Goal: Share content

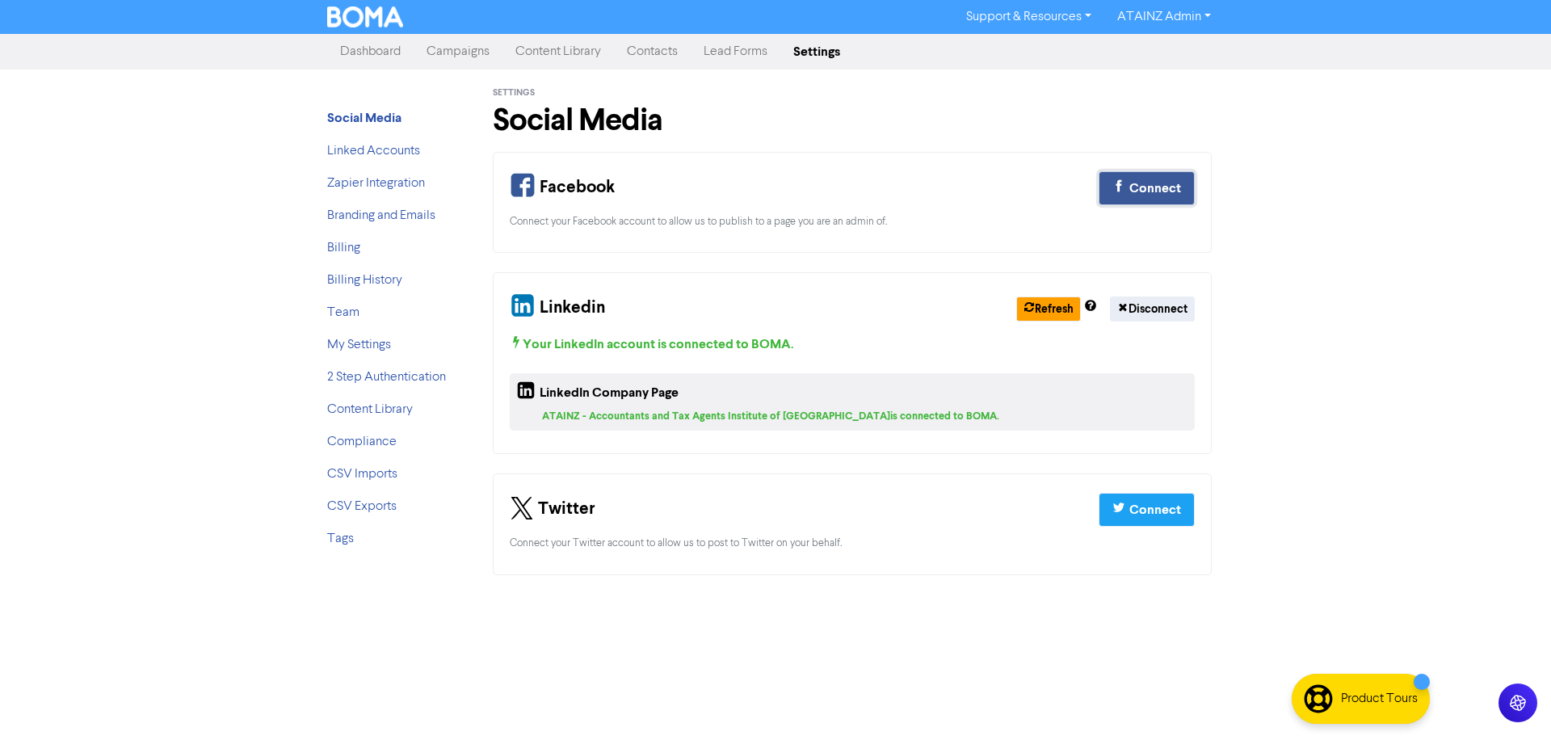
click at [1120, 182] on icon "button" at bounding box center [1119, 188] width 13 height 19
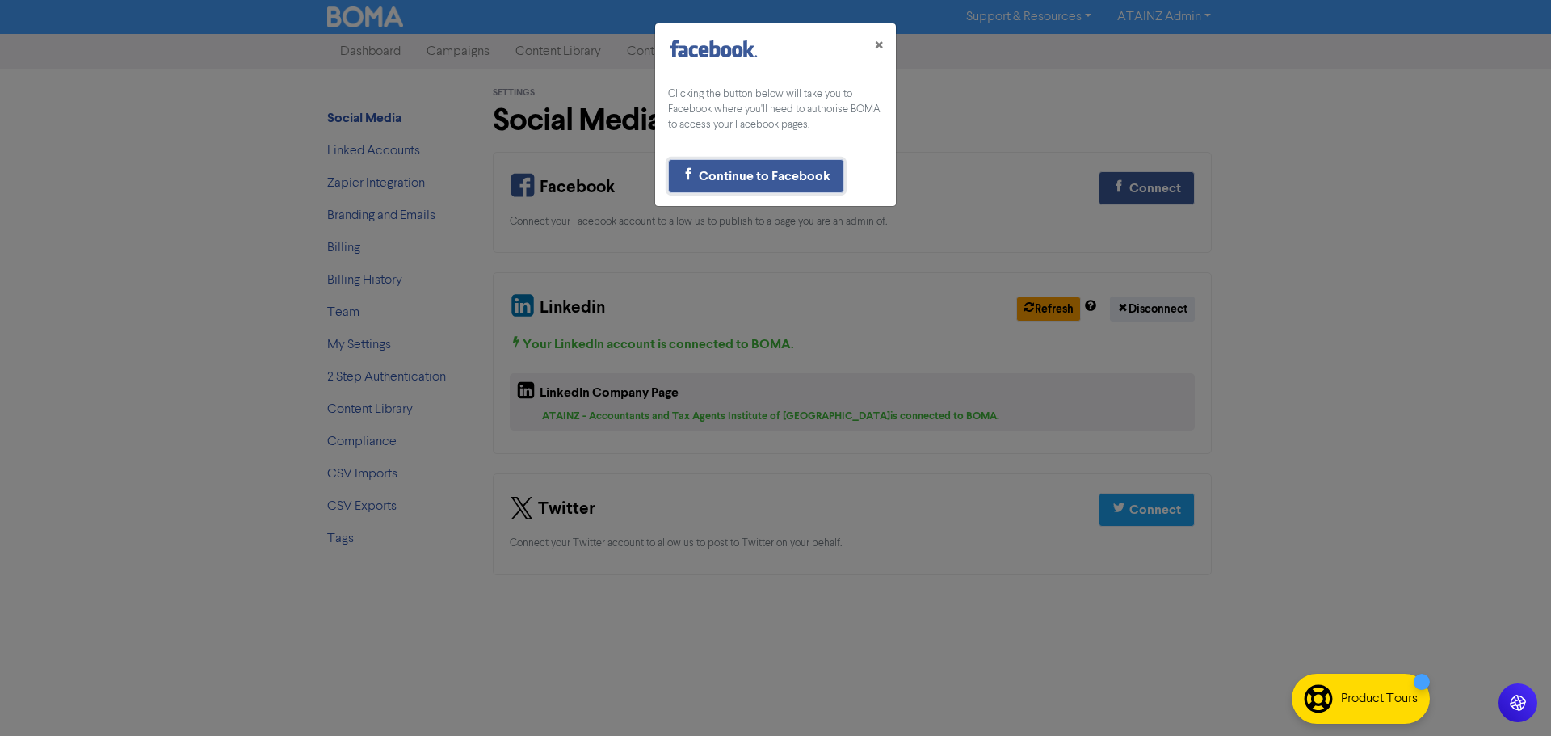
click at [756, 173] on div "Continue to Facebook" at bounding box center [765, 175] width 132 height 19
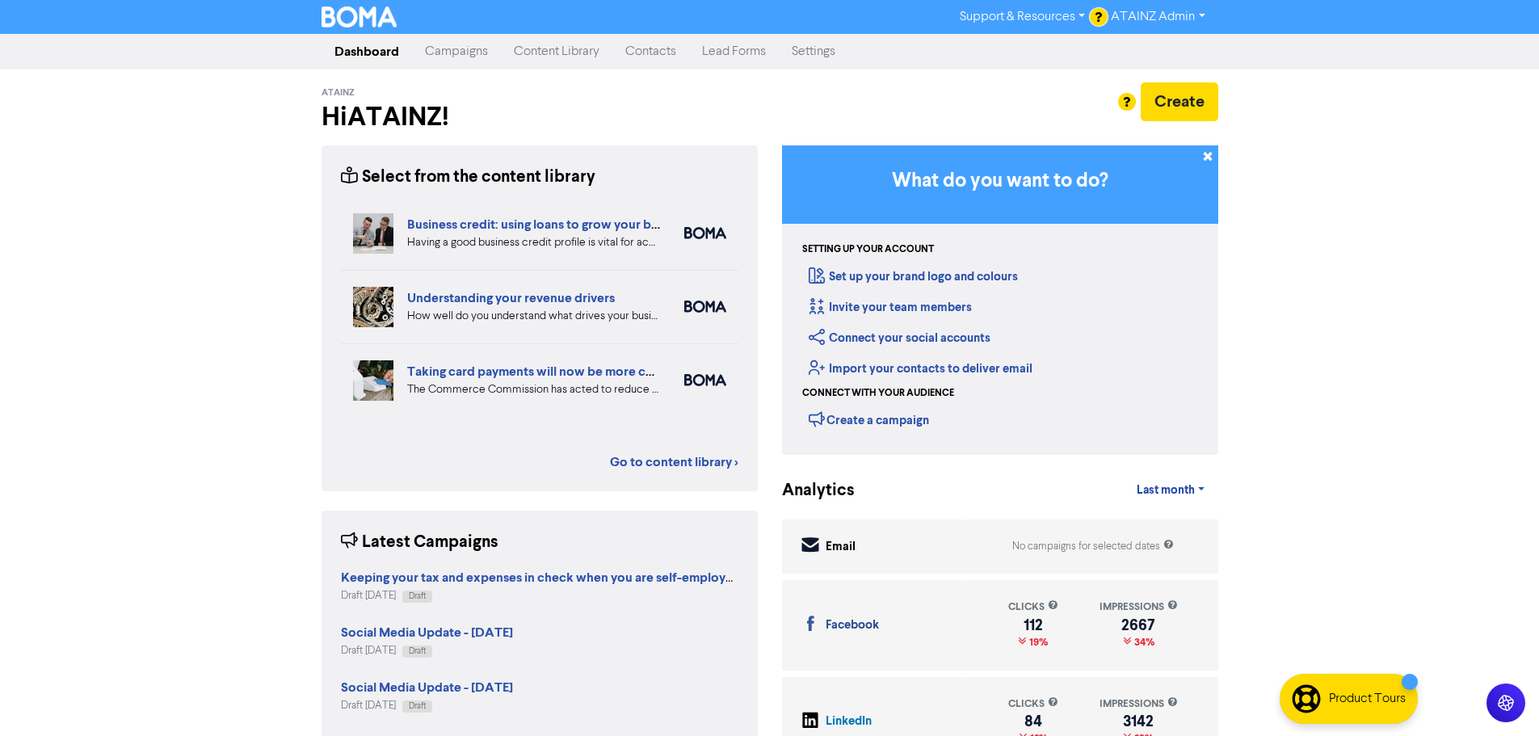
click at [547, 53] on link "Content Library" at bounding box center [557, 52] width 112 height 32
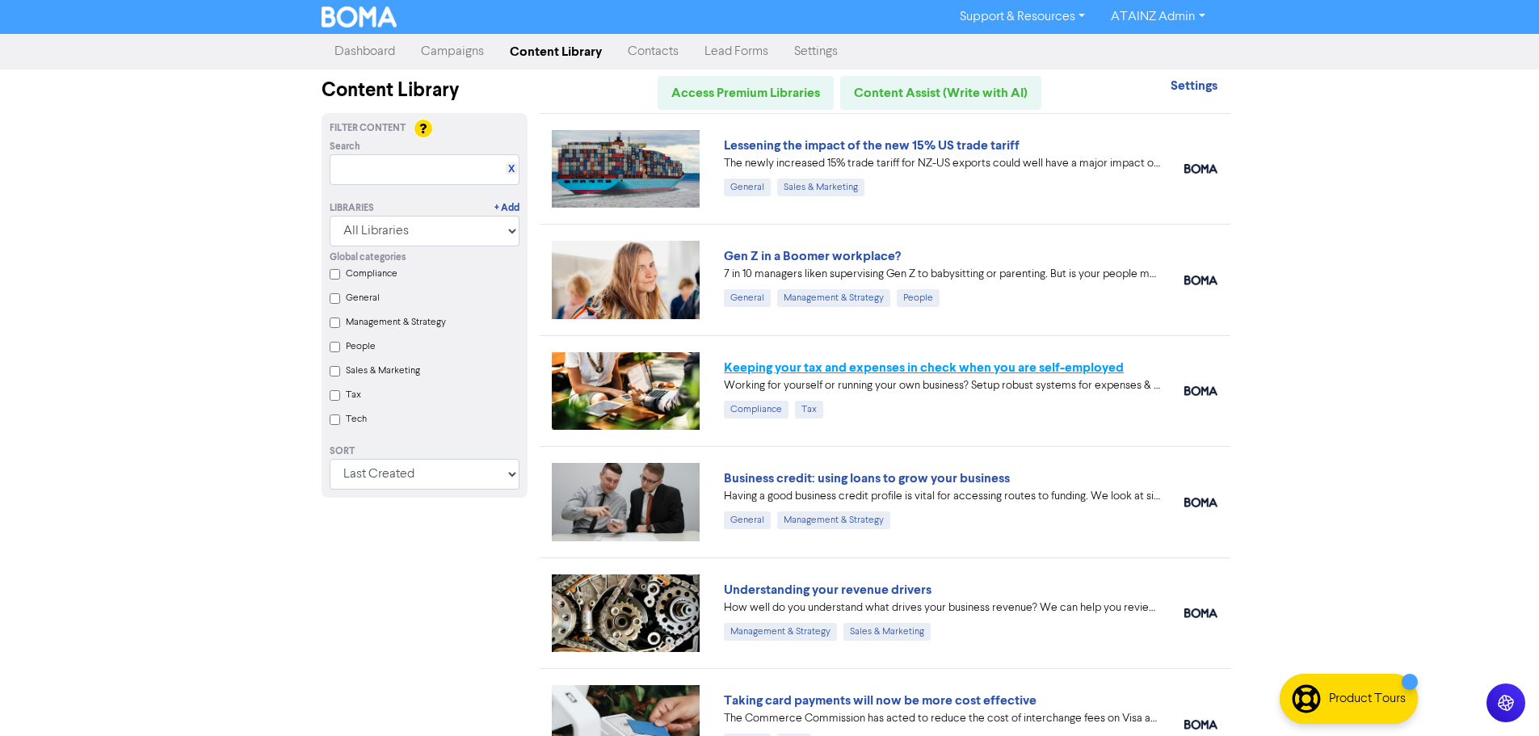
click at [1059, 373] on link "Keeping your tax and expenses in check when you are self-employed" at bounding box center [924, 368] width 400 height 16
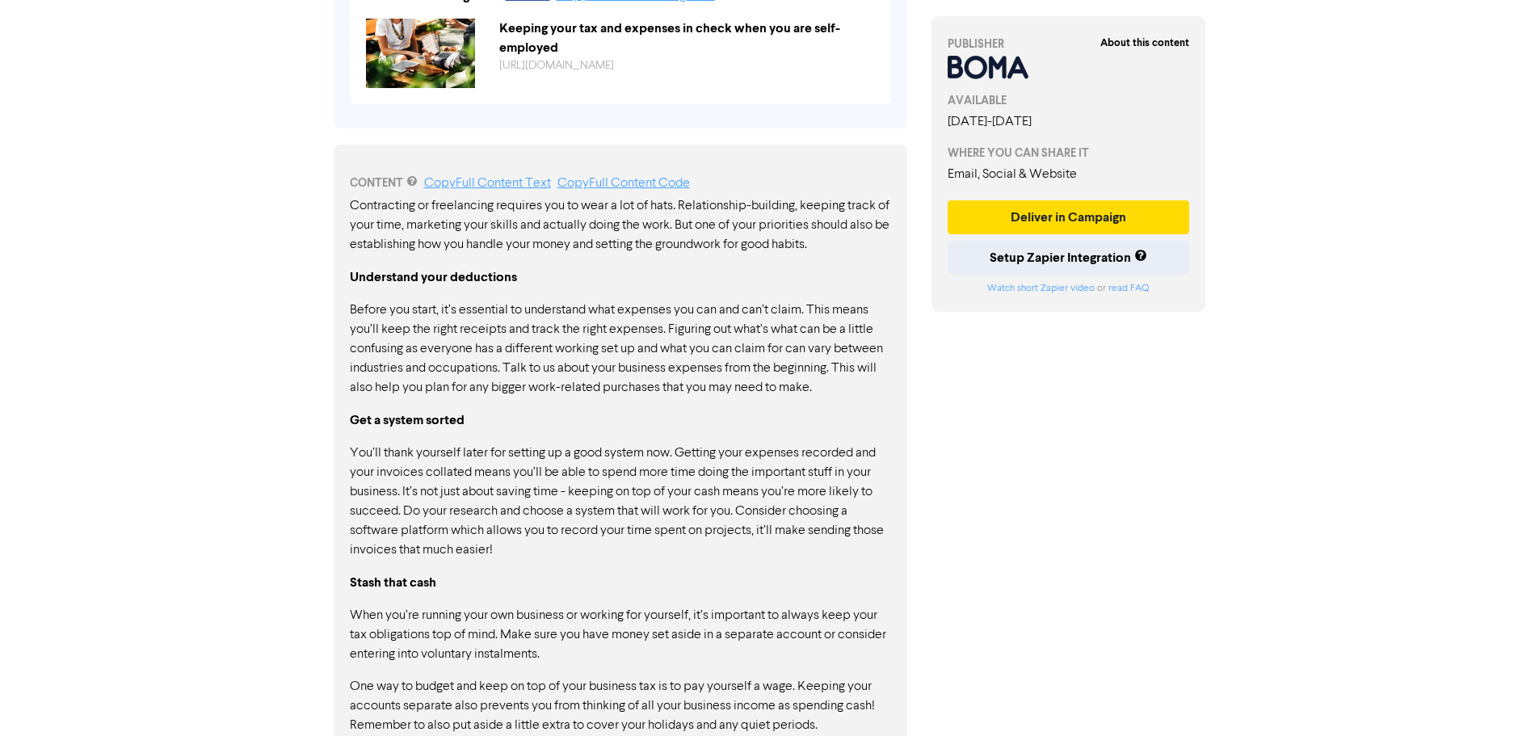
scroll to position [798, 0]
